Goal: Task Accomplishment & Management: Manage account settings

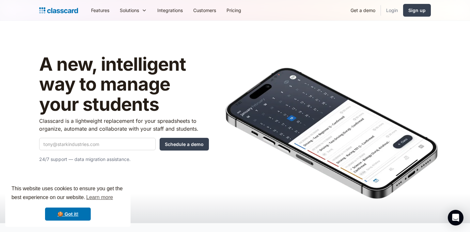
click at [394, 11] on link "Login" at bounding box center [392, 10] width 22 height 15
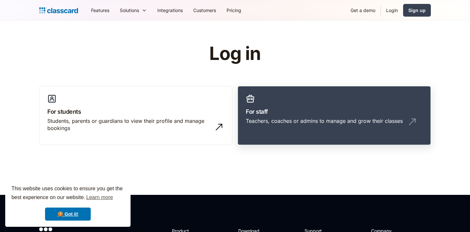
click at [316, 114] on h3 "For staff" at bounding box center [334, 111] width 177 height 9
